Goal: Find specific page/section: Find specific page/section

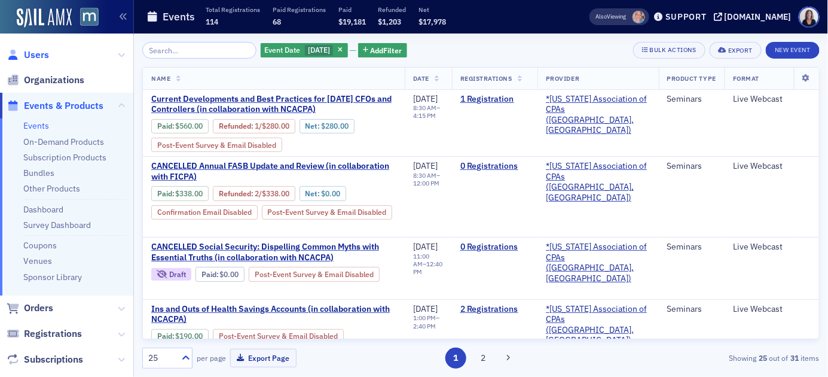
click at [39, 56] on span "Users" at bounding box center [36, 54] width 25 height 13
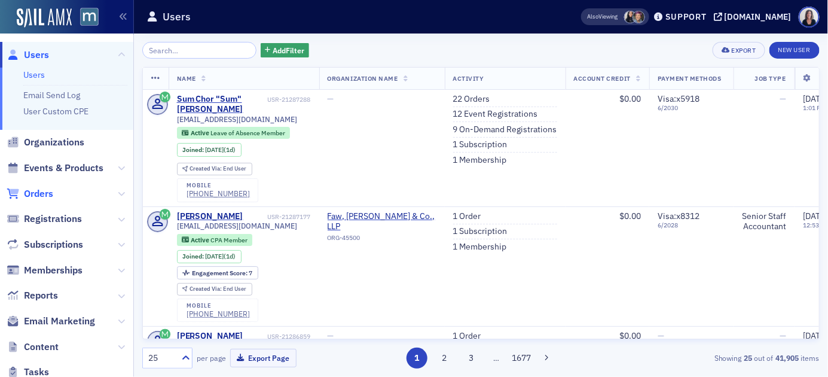
click at [42, 193] on span "Orders" at bounding box center [38, 193] width 29 height 13
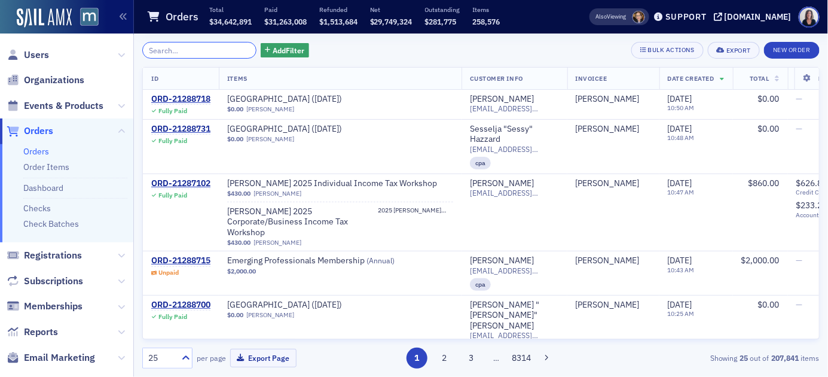
paste input "[PERSON_NAME][EMAIL_ADDRESS][PERSON_NAME][DOMAIN_NAME]"
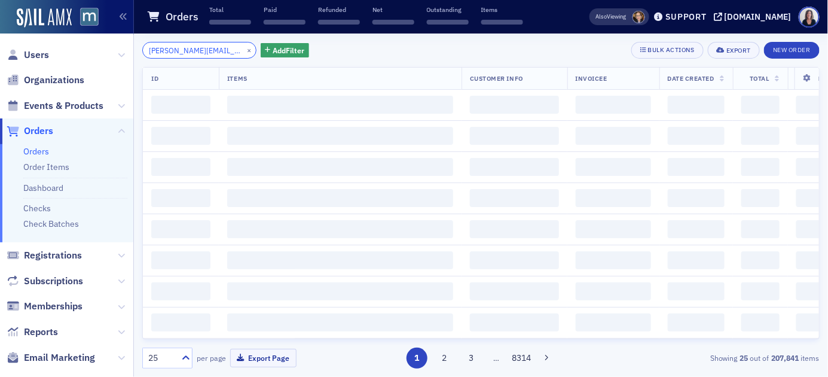
scroll to position [0, 20]
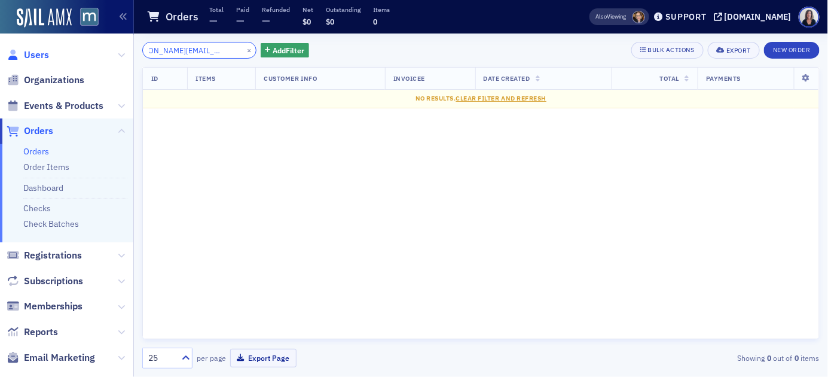
type input "[PERSON_NAME][EMAIL_ADDRESS][PERSON_NAME][DOMAIN_NAME]"
click at [41, 54] on span "Users" at bounding box center [36, 54] width 25 height 13
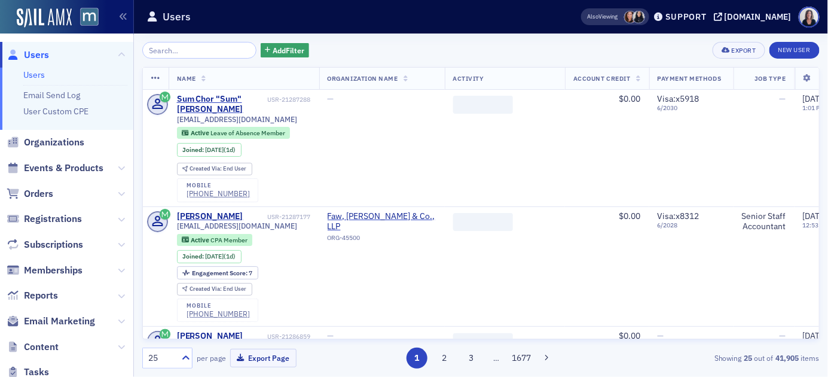
click at [187, 48] on input "search" at bounding box center [199, 50] width 114 height 17
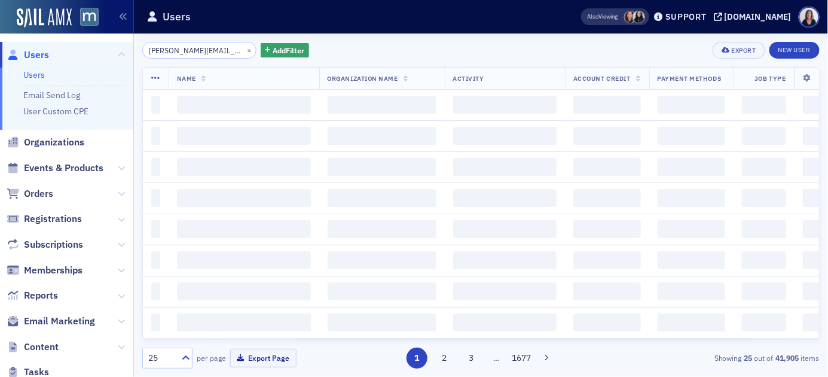
scroll to position [0, 20]
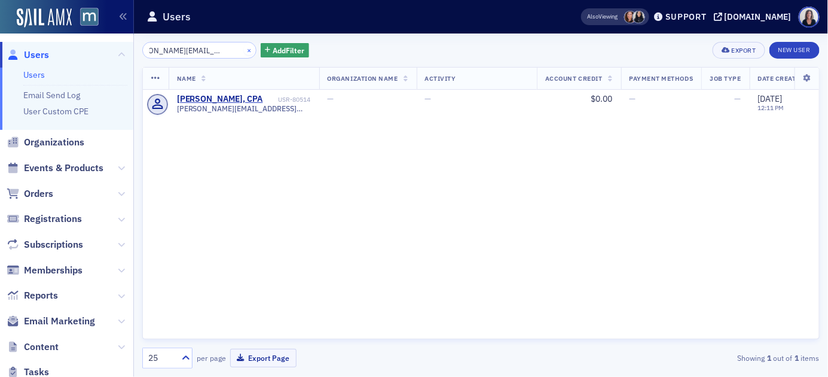
type input "[PERSON_NAME][EMAIL_ADDRESS][PERSON_NAME][DOMAIN_NAME]"
click at [244, 48] on button "×" at bounding box center [249, 49] width 11 height 11
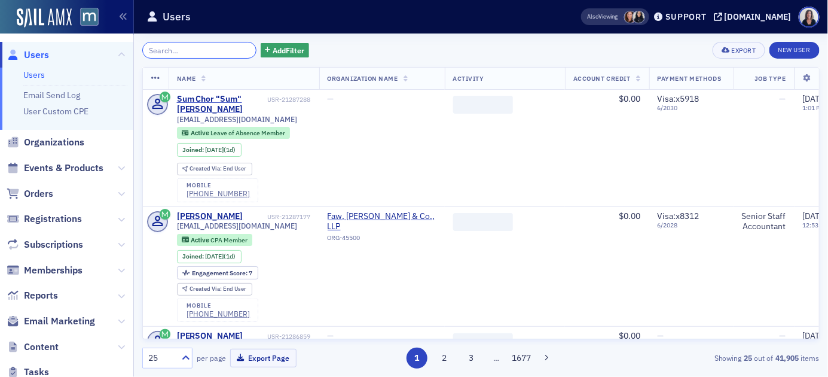
click at [224, 49] on input "search" at bounding box center [199, 50] width 114 height 17
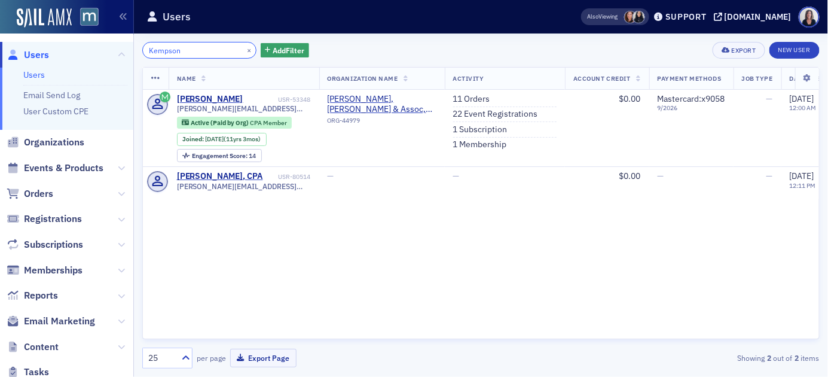
type input "Kempson"
